Goal: Information Seeking & Learning: Learn about a topic

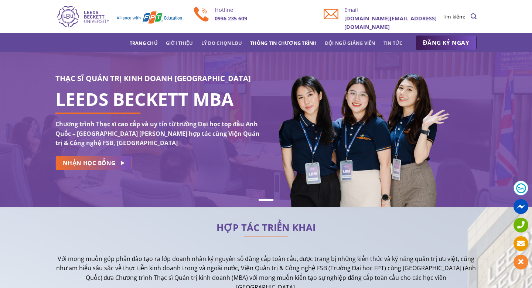
click at [274, 42] on link "Thông tin chương trình" at bounding box center [283, 42] width 67 height 13
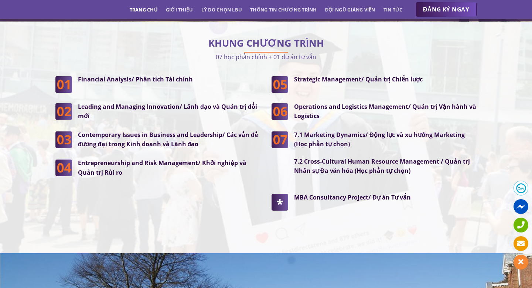
scroll to position [1933, 0]
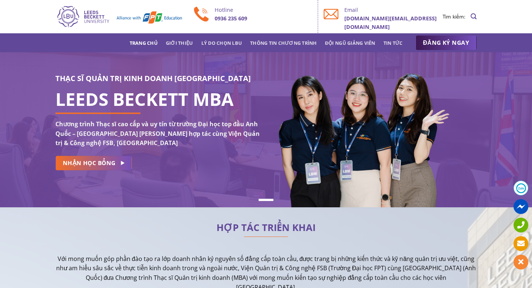
click at [144, 43] on link "Trang chủ" at bounding box center [144, 42] width 28 height 13
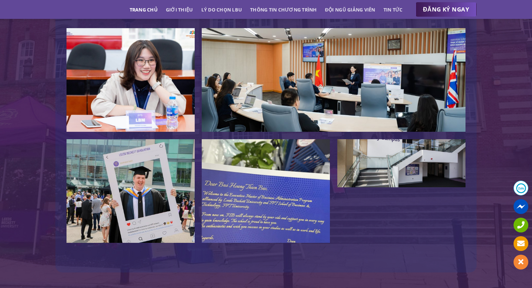
scroll to position [1631, 0]
